Goal: Task Accomplishment & Management: Complete application form

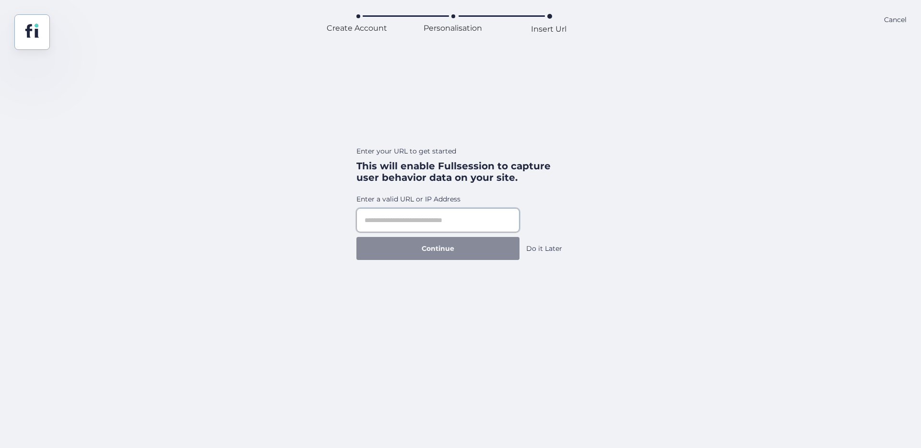
click at [465, 211] on input "text" at bounding box center [437, 220] width 163 height 24
paste input "**********"
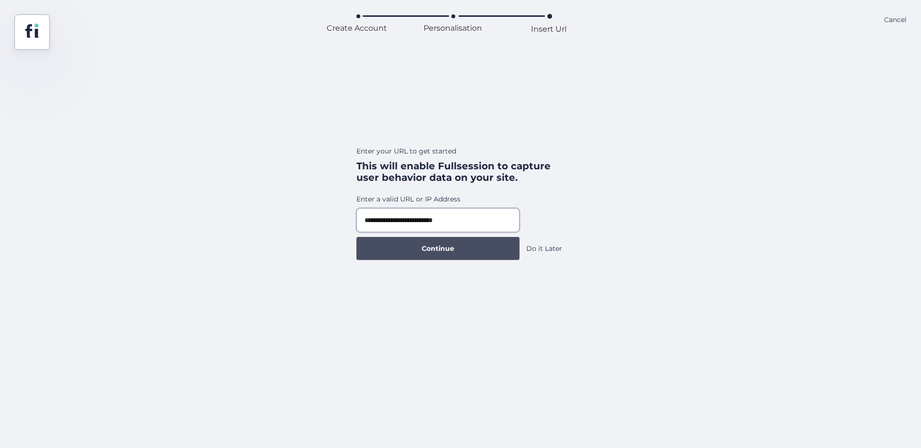
type input "**********"
click at [500, 252] on button "Continue" at bounding box center [437, 248] width 163 height 23
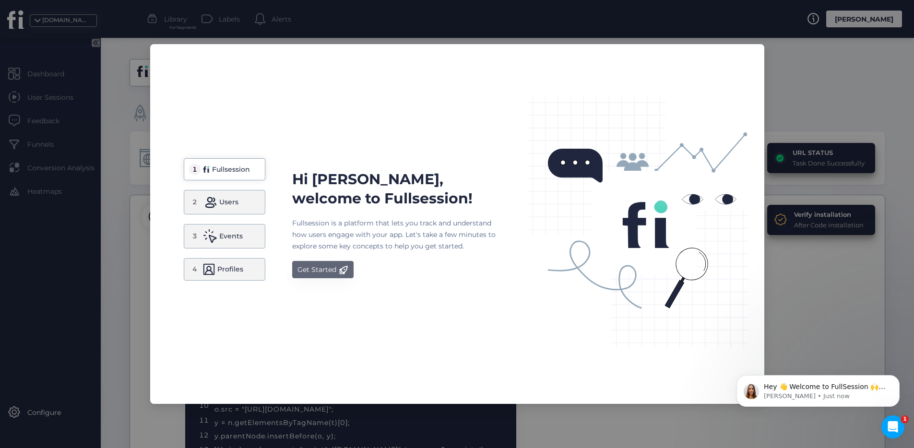
click at [308, 268] on div "Get Started" at bounding box center [316, 270] width 39 height 12
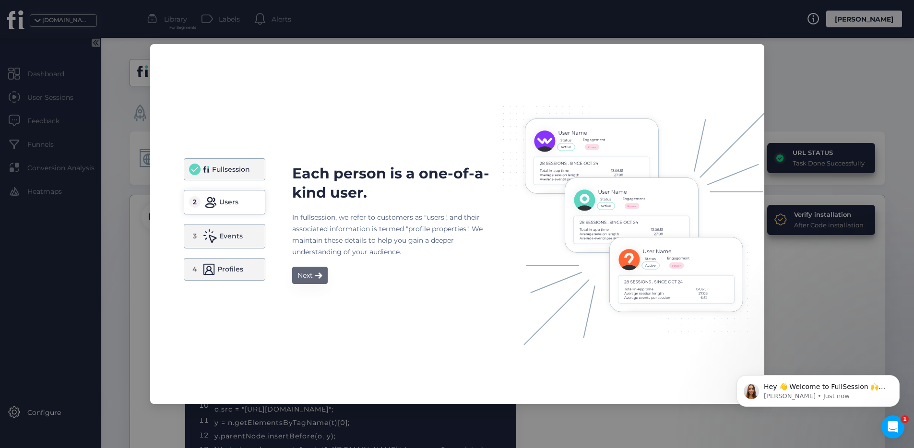
click at [317, 270] on button "Next" at bounding box center [309, 275] width 35 height 17
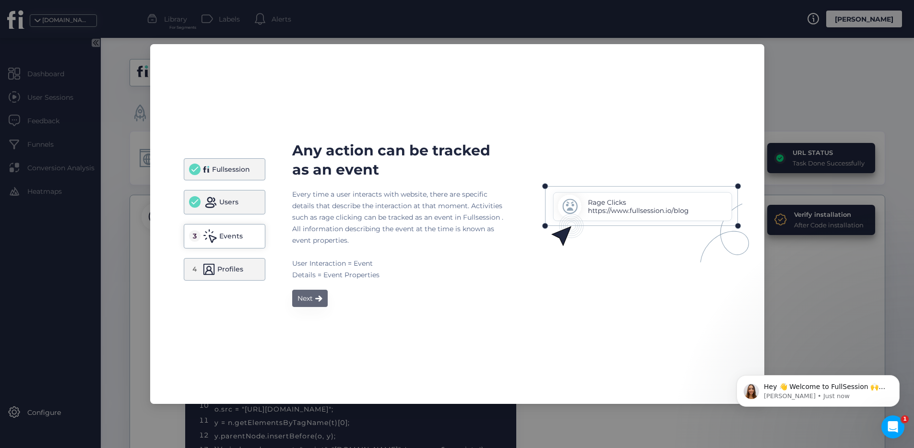
click at [321, 296] on span at bounding box center [318, 298] width 7 height 7
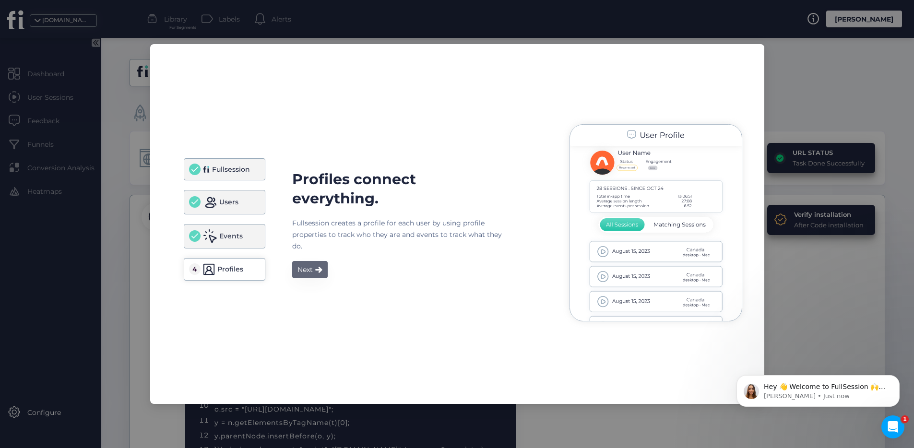
click at [324, 273] on button "Next" at bounding box center [309, 269] width 35 height 17
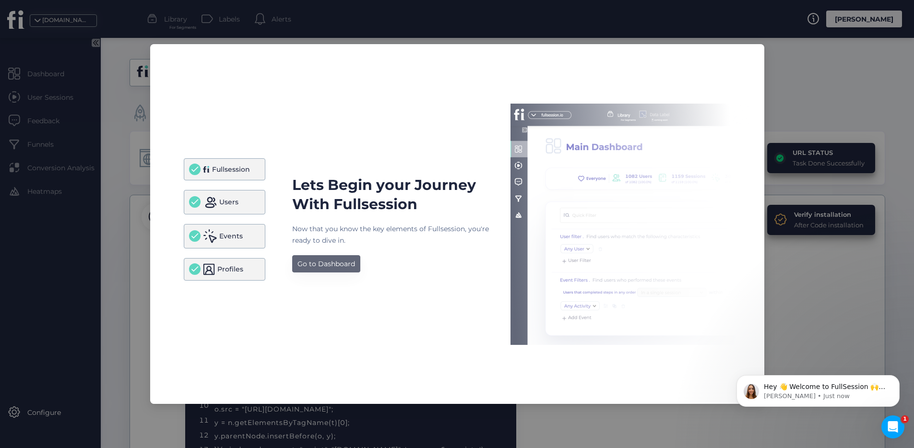
click at [337, 264] on div "Go to Dashboard" at bounding box center [326, 264] width 58 height 12
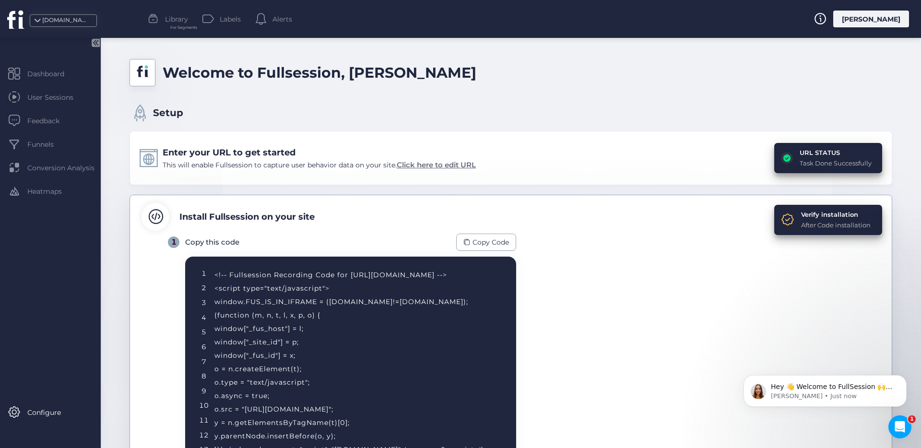
click at [454, 164] on span "Click here to edit URL" at bounding box center [436, 164] width 79 height 9
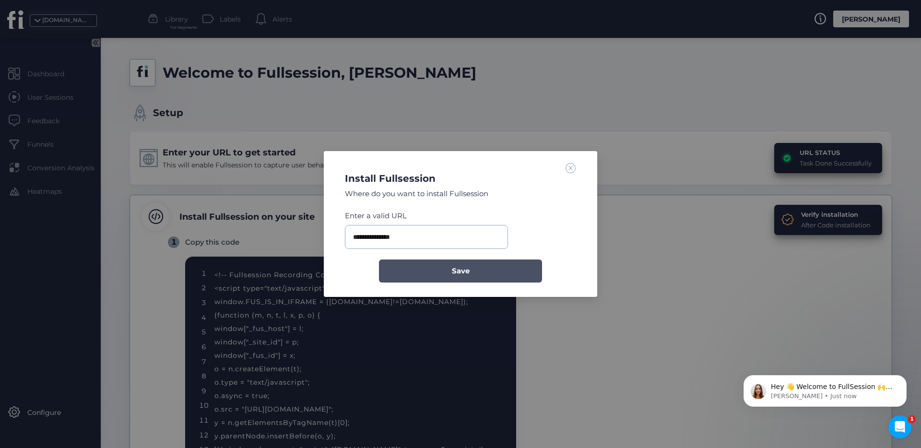
click at [475, 271] on button "Save" at bounding box center [460, 270] width 163 height 23
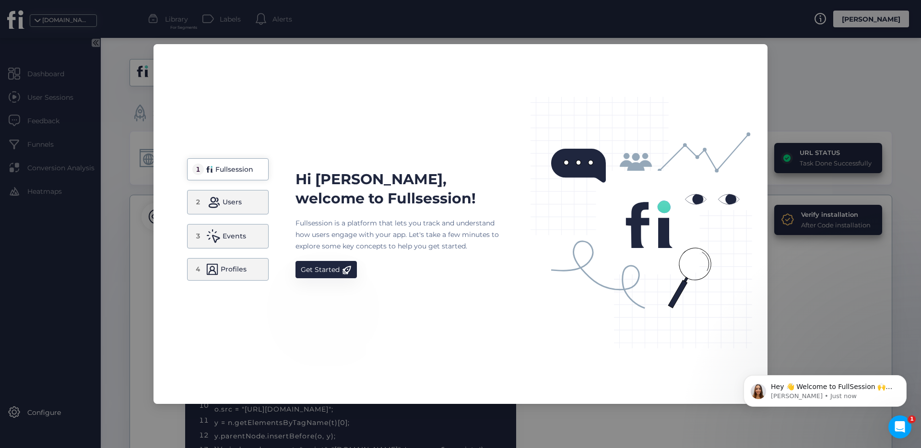
click at [810, 55] on nz-modal-container "1 Fullsession 2 Users 3 Events 4 Profiles Hi [PERSON_NAME], welcome to Fullsess…" at bounding box center [460, 224] width 921 height 448
click at [312, 264] on div "Get Started" at bounding box center [320, 270] width 39 height 12
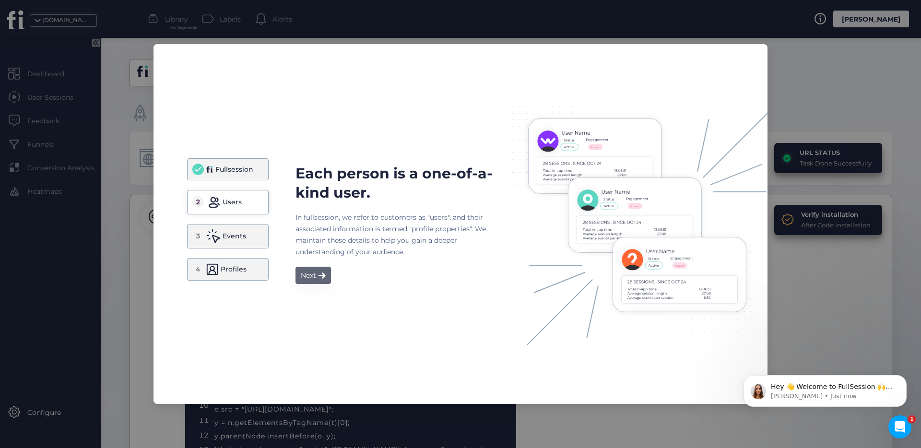
click at [326, 281] on button "Next" at bounding box center [312, 275] width 35 height 17
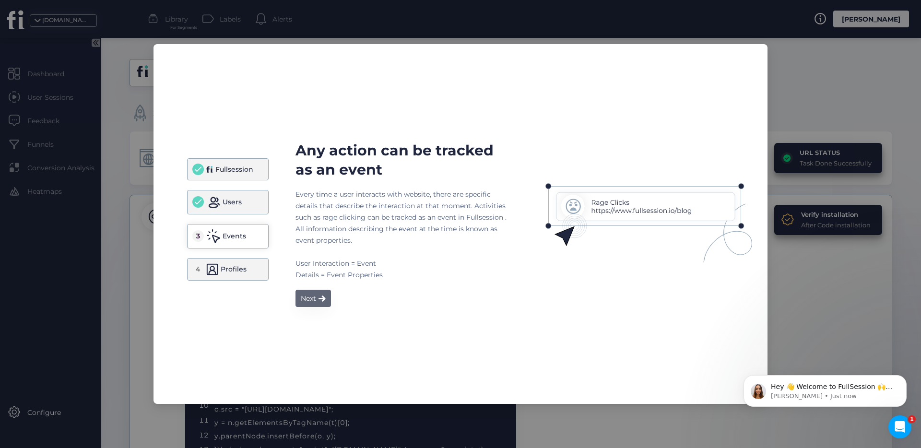
click at [326, 281] on div "Any action can be tracked as an event Every time a user interacts with website,…" at bounding box center [400, 224] width 211 height 166
click at [320, 293] on button "Next" at bounding box center [312, 298] width 35 height 17
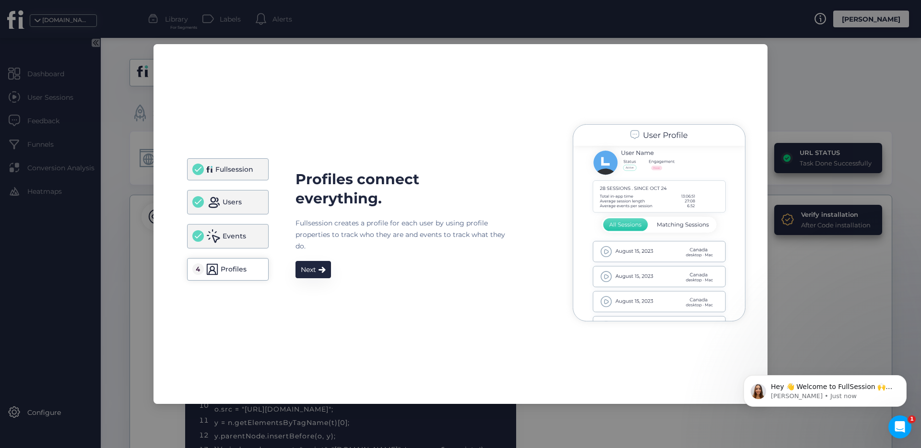
drag, startPoint x: 319, startPoint y: 299, endPoint x: 319, endPoint y: 305, distance: 6.3
click at [319, 299] on div "Profiles connect everything. Fullsession creates a profile for each user by usi…" at bounding box center [530, 223] width 471 height 213
click at [320, 306] on div "Profiles connect everything. Fullsession creates a profile for each user by usi…" at bounding box center [530, 223] width 471 height 213
click at [317, 279] on div "Profiles connect everything. Fullsession creates a profile for each user by usi…" at bounding box center [530, 223] width 471 height 213
click at [317, 274] on button "Next" at bounding box center [312, 269] width 35 height 17
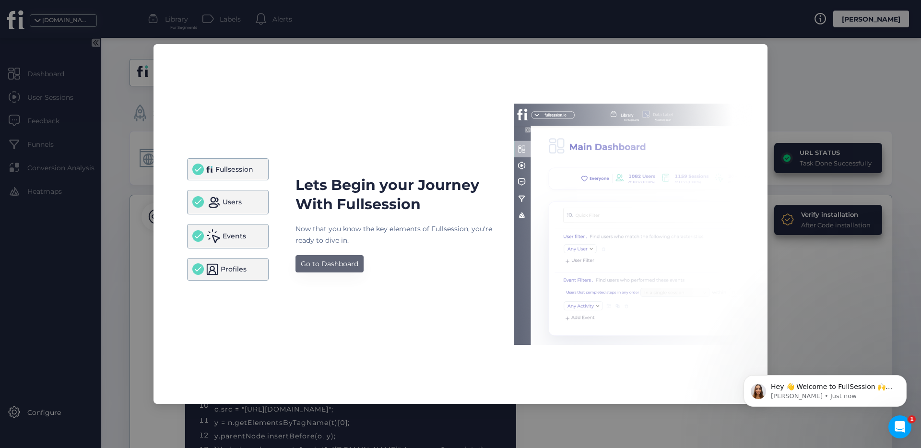
click at [336, 262] on div "Go to Dashboard" at bounding box center [330, 264] width 58 height 12
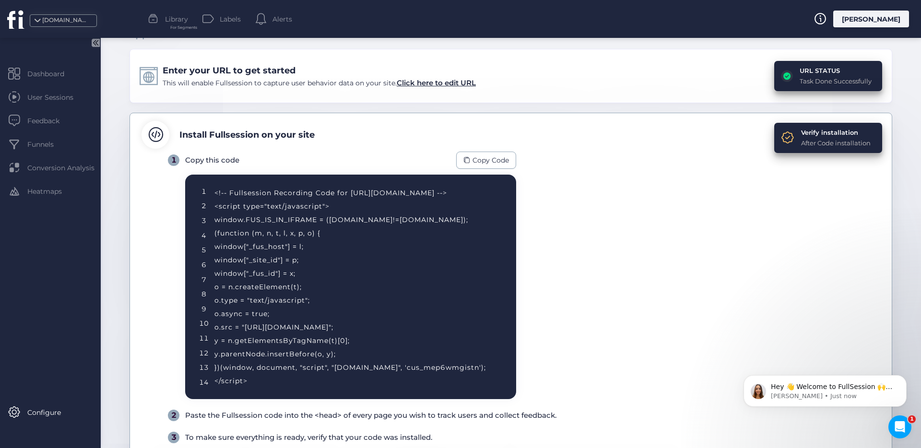
scroll to position [82, 0]
click at [485, 165] on div "Copy Code" at bounding box center [486, 159] width 60 height 17
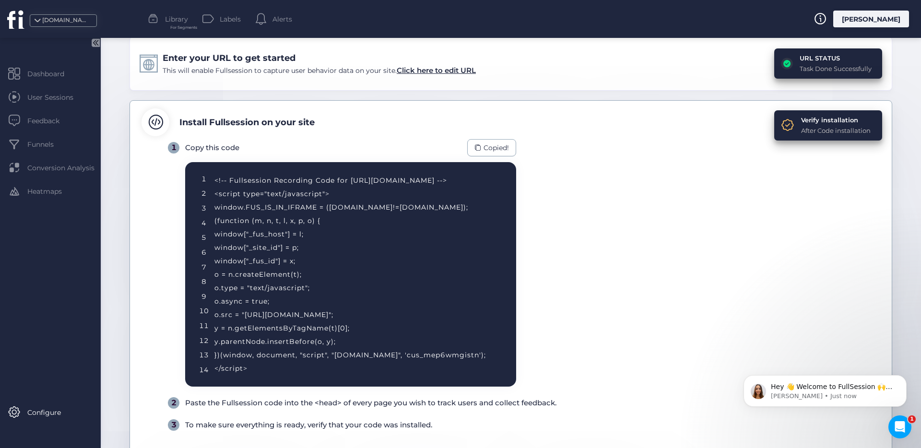
scroll to position [95, 0]
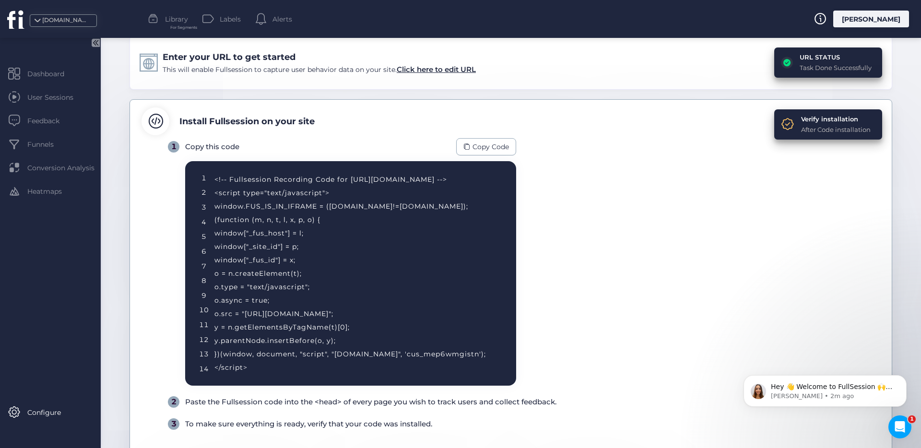
drag, startPoint x: 231, startPoint y: 178, endPoint x: 303, endPoint y: 179, distance: 71.9
click at [303, 179] on div "<!-- Fullsession Recording Code for [URL][DOMAIN_NAME] --> <script type="text/j…" at bounding box center [353, 273] width 278 height 201
click at [311, 180] on div "<!-- Fullsession Recording Code for [URL][DOMAIN_NAME] --> <script type="text/j…" at bounding box center [353, 273] width 278 height 201
drag, startPoint x: 312, startPoint y: 180, endPoint x: 257, endPoint y: 168, distance: 56.8
click at [239, 180] on div "<!-- Fullsession Recording Code for [URL][DOMAIN_NAME] --> <script type="text/j…" at bounding box center [353, 273] width 278 height 201
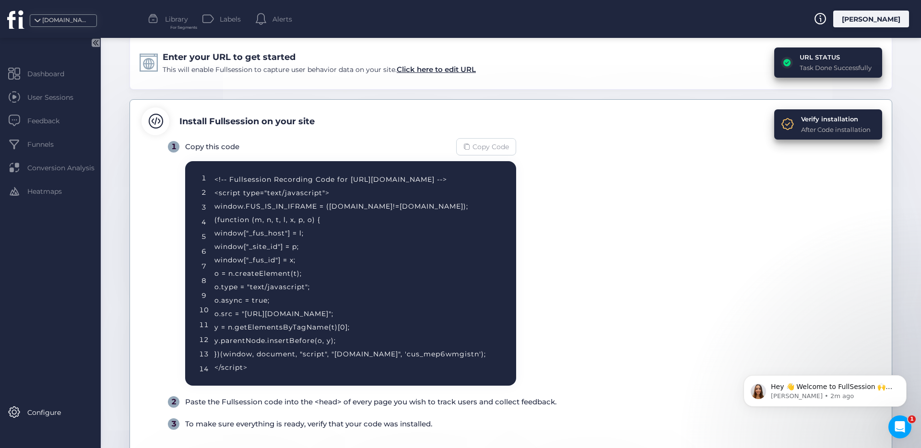
click at [489, 142] on span "Copy Code" at bounding box center [490, 146] width 36 height 11
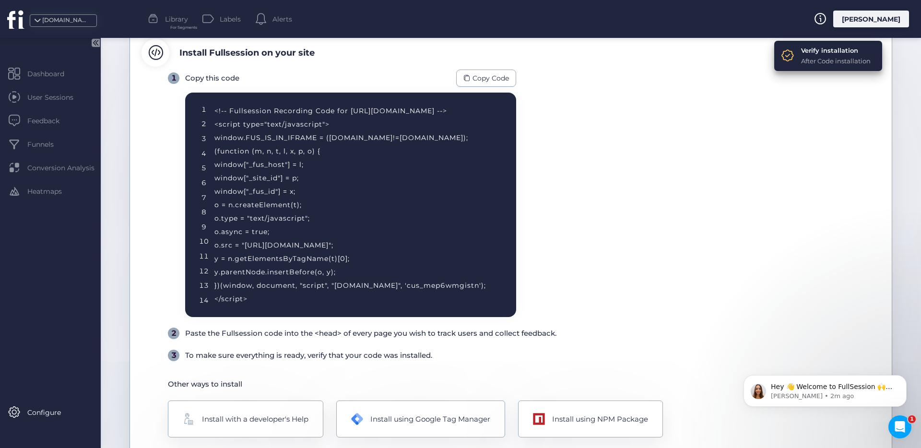
scroll to position [150, 0]
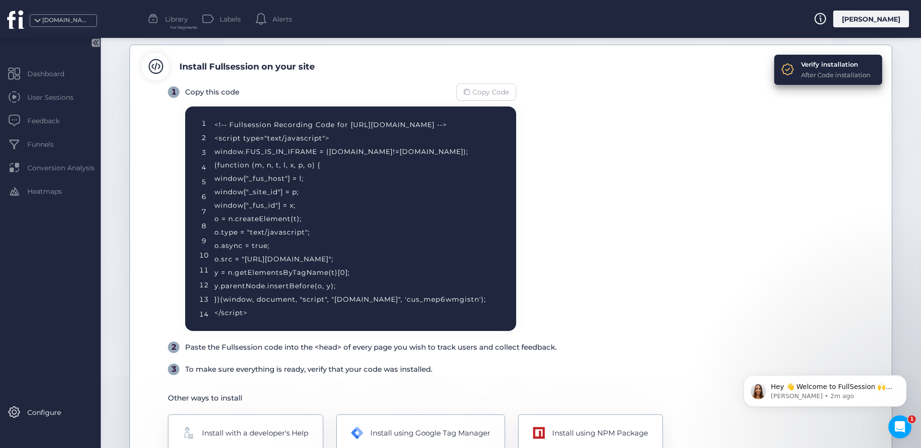
click at [490, 88] on span "Copy Code" at bounding box center [490, 92] width 36 height 11
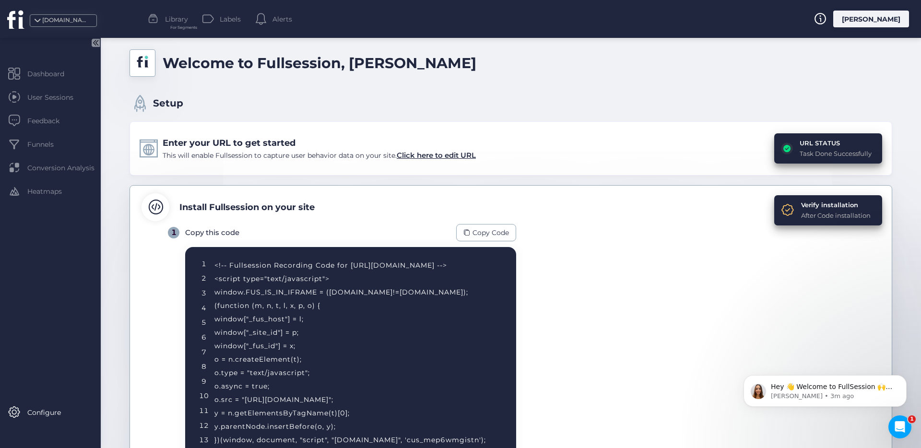
scroll to position [0, 0]
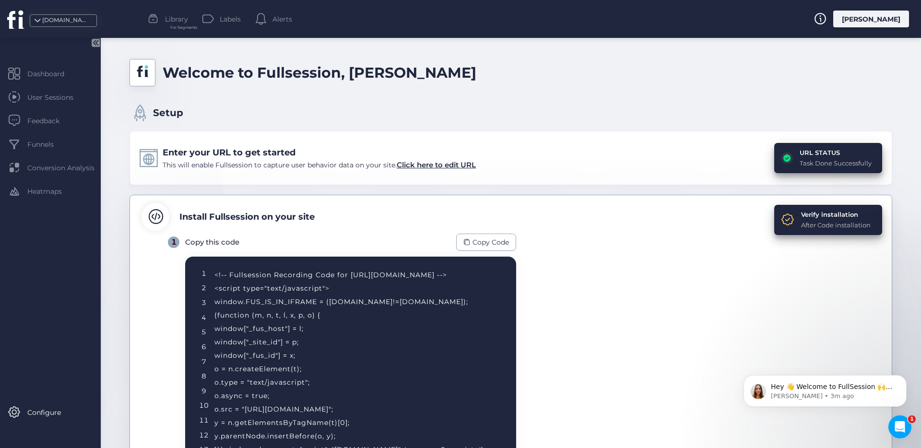
drag, startPoint x: 710, startPoint y: 287, endPoint x: 733, endPoint y: 272, distance: 27.0
click at [711, 287] on div "1 Copy this code Copy Code 1 2 3 4 5 6 7 8 9 10 11 12 13 14 <!-- Fullsession Re…" at bounding box center [524, 380] width 712 height 292
click at [801, 227] on div "After Code installation" at bounding box center [836, 225] width 70 height 10
click at [785, 215] on span at bounding box center [787, 219] width 13 height 13
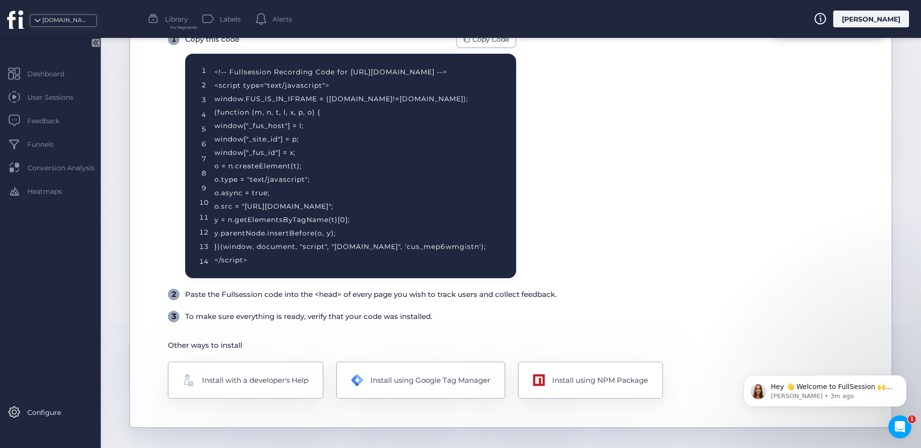
scroll to position [204, 0]
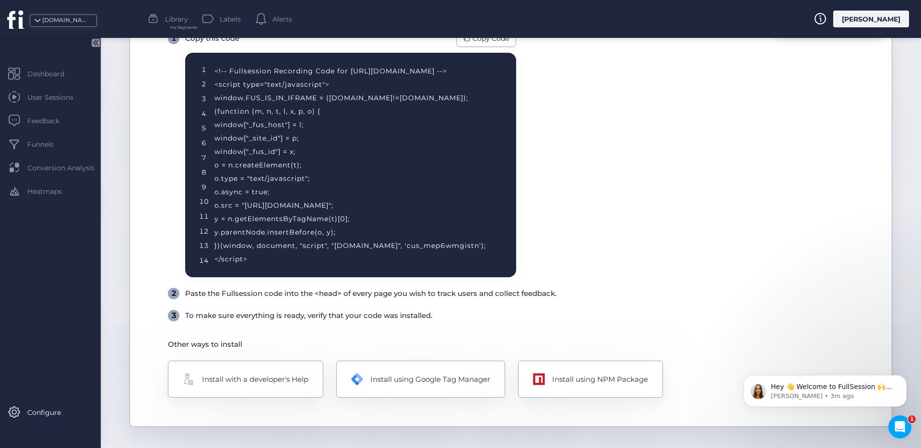
click at [288, 329] on div "Verify installation After Code installation Install Fullsession on your site 1 …" at bounding box center [510, 209] width 762 height 436
click at [294, 316] on div "To make sure everything is ready, verify that your code was installed." at bounding box center [308, 316] width 247 height 12
click at [292, 292] on div "Paste the Fullsession code into the <head> of every page you wish to track user…" at bounding box center [370, 294] width 371 height 12
click at [616, 304] on div "1 Copy this code Copy Code 1 2 3 4 5 6 7 8 9 10 11 12 13 14 <!-- Fullsession Re…" at bounding box center [524, 176] width 712 height 292
click at [202, 374] on div "Install with a developer's Help" at bounding box center [255, 380] width 108 height 12
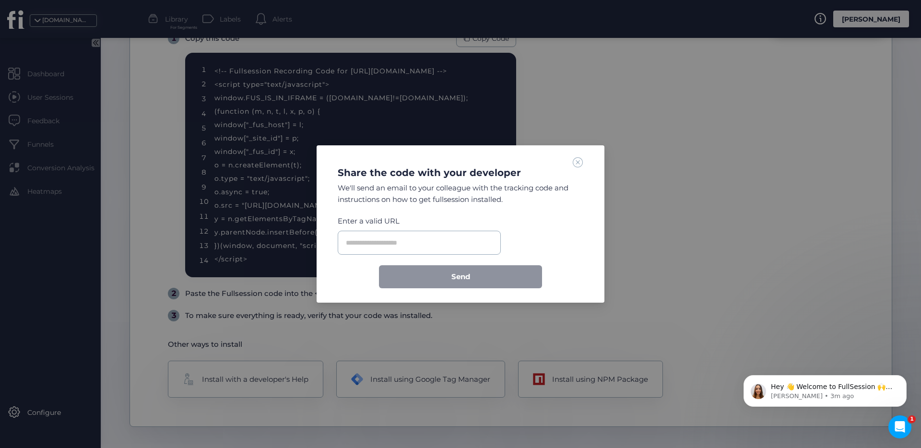
click at [588, 166] on div "Share the code with your developer We'll send an email to your colleague with t…" at bounding box center [460, 222] width 265 height 131
click at [577, 165] on span at bounding box center [578, 162] width 11 height 11
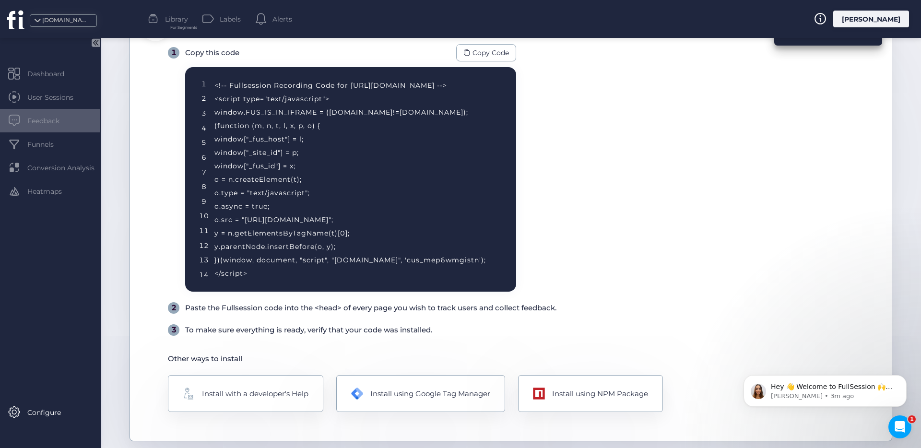
scroll to position [189, 0]
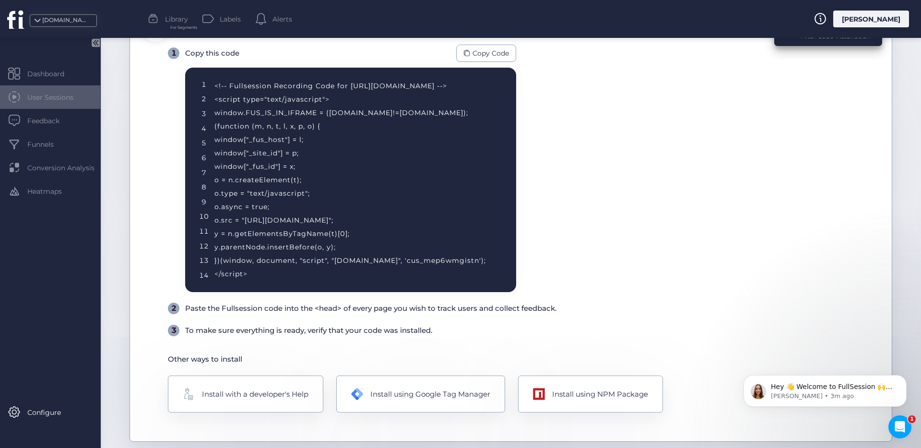
click at [69, 105] on div "User Sessions" at bounding box center [50, 96] width 100 height 23
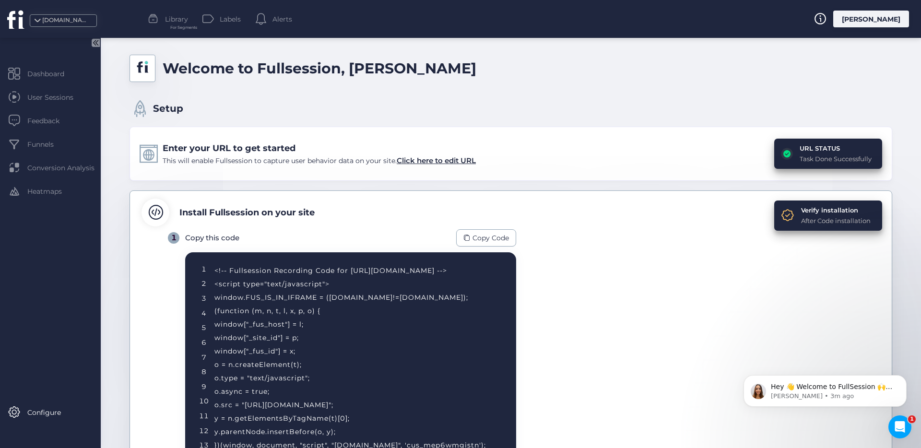
scroll to position [0, 0]
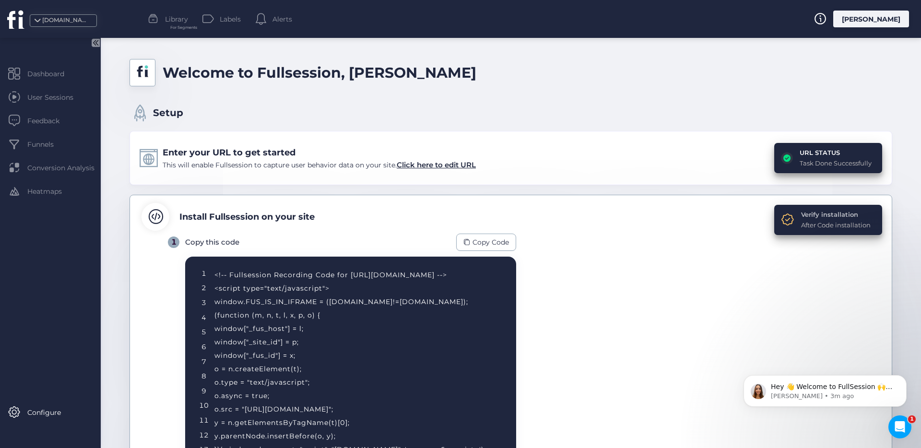
click at [844, 216] on div "Verify installation" at bounding box center [836, 215] width 70 height 10
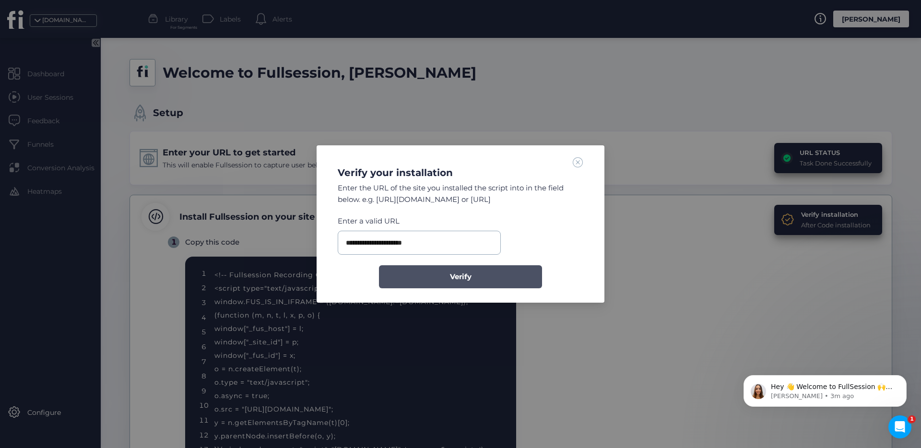
click at [478, 272] on button "Verify" at bounding box center [460, 276] width 163 height 23
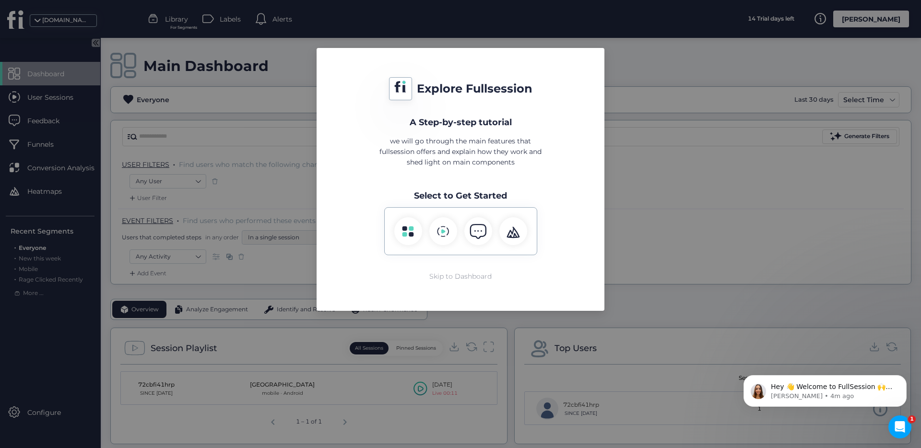
click at [460, 274] on div "Skip to Dashboard" at bounding box center [460, 276] width 62 height 11
